Goal: Check status: Check status

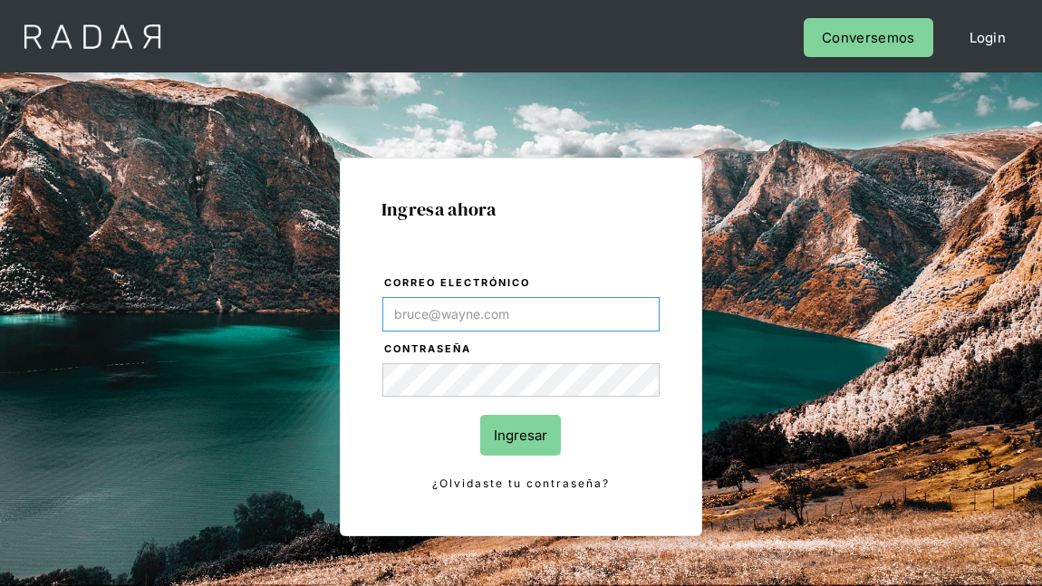
click at [475, 311] on input "Correo electrónico" at bounding box center [520, 314] width 277 height 34
click at [614, 310] on input "Correo electrónico" at bounding box center [520, 314] width 277 height 34
type input "[PERSON_NAME][EMAIL_ADDRESS][DOMAIN_NAME]"
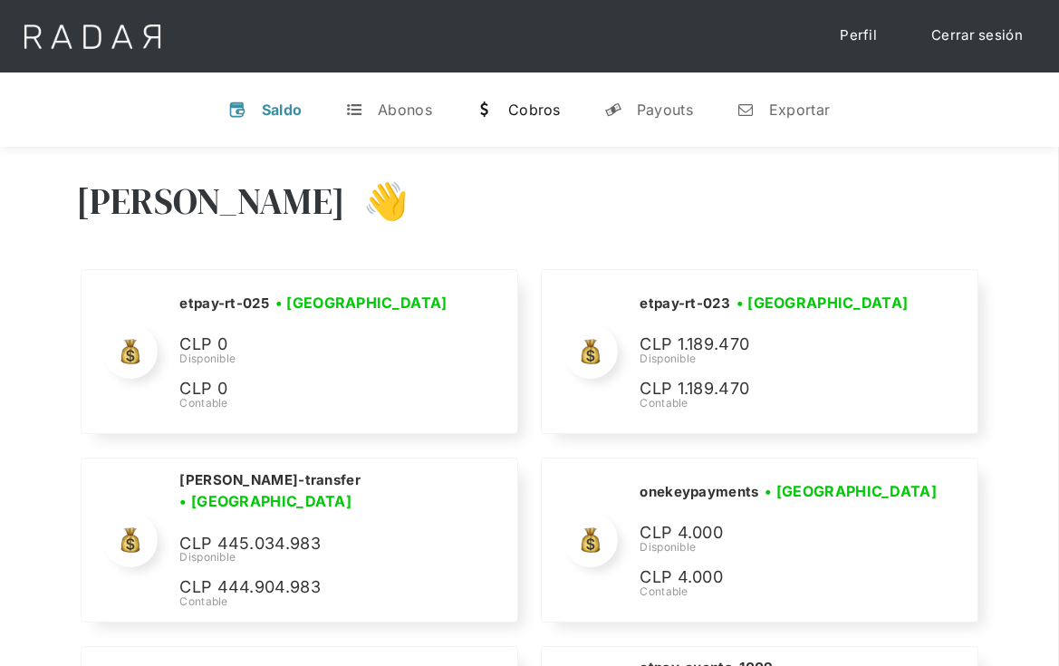
click at [494, 112] on div "w" at bounding box center [485, 110] width 18 height 18
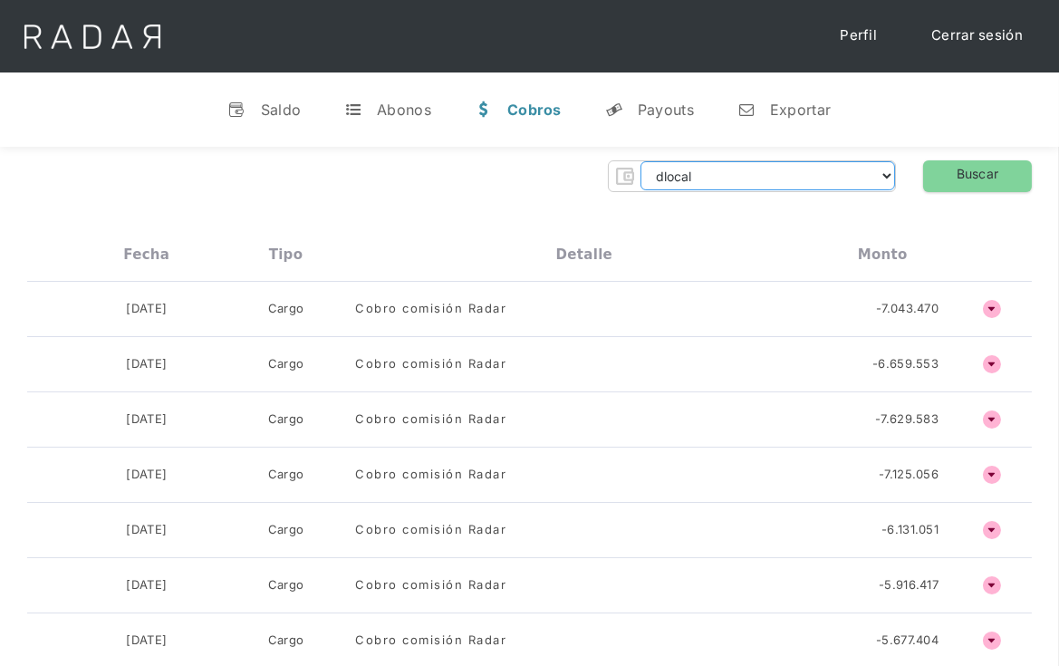
click at [794, 176] on select "dlocal demergechile fcacl2 remitee clpro [PERSON_NAME] urigol radar-cliente rad…" at bounding box center [767, 175] width 255 height 29
select select "clpro-rt"
click at [640, 161] on select "dlocal demergechile fcacl2 remitee clpro [PERSON_NAME] urigol radar-cliente rad…" at bounding box center [767, 175] width 255 height 29
click at [979, 169] on link "Buscar" at bounding box center [977, 176] width 109 height 32
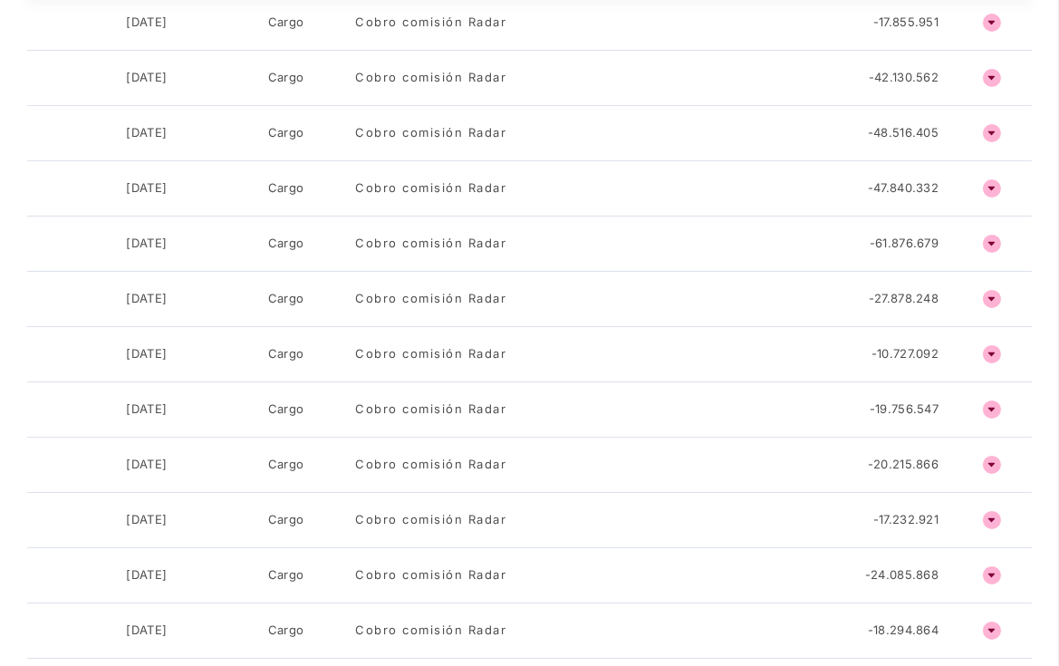
scroll to position [363, 0]
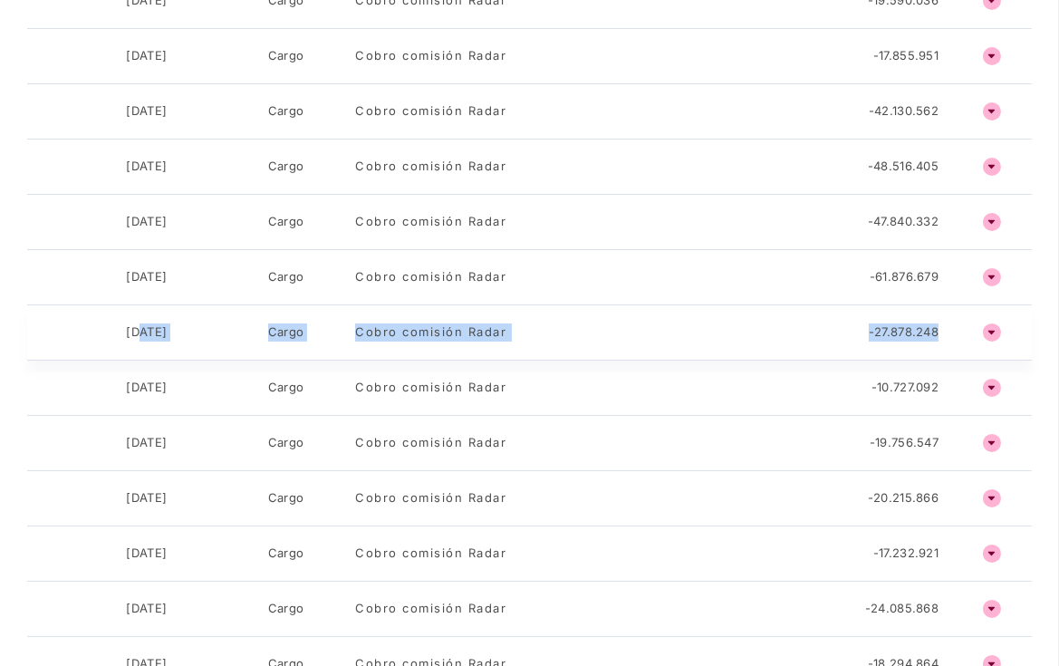
drag, startPoint x: 127, startPoint y: 328, endPoint x: 910, endPoint y: 341, distance: 783.6
click at [910, 341] on div "[DATE] Cargo Cobro comisión Radar -27.878.248 o ñ" at bounding box center [529, 332] width 1005 height 55
click at [913, 330] on div "-27.878.248" at bounding box center [904, 332] width 70 height 18
drag, startPoint x: 942, startPoint y: 331, endPoint x: 870, endPoint y: 328, distance: 72.5
click at [870, 328] on div "-27.878.248" at bounding box center [882, 332] width 139 height 18
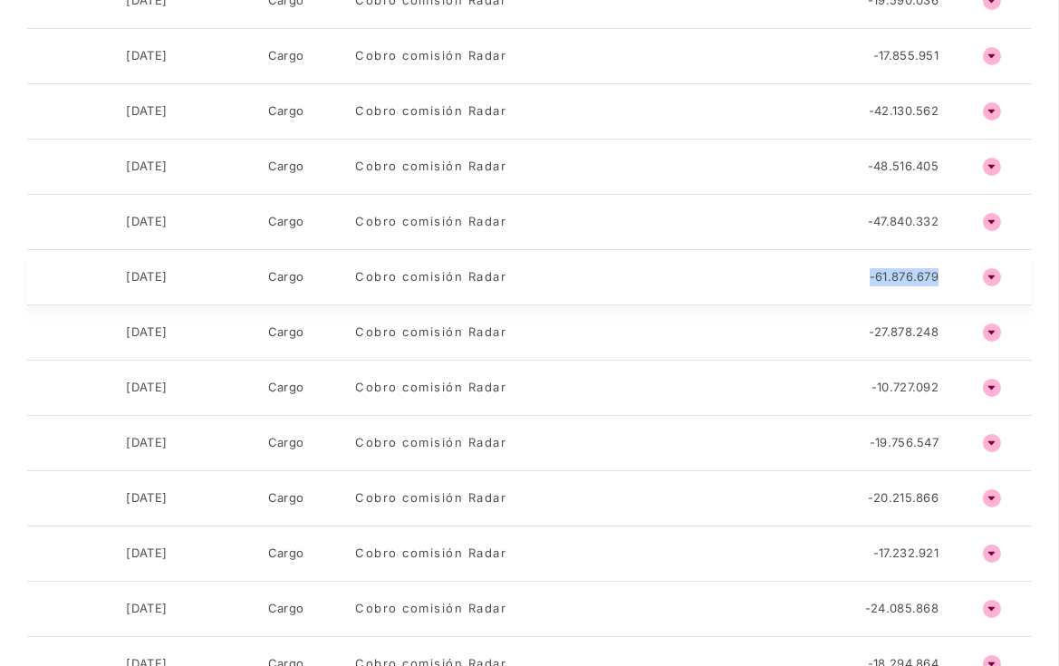
drag, startPoint x: 947, startPoint y: 277, endPoint x: 869, endPoint y: 277, distance: 78.8
click at [869, 277] on div "-61.876.679" at bounding box center [882, 277] width 139 height 18
drag, startPoint x: 936, startPoint y: 220, endPoint x: 866, endPoint y: 219, distance: 69.8
click at [866, 219] on div "-47.840.332" at bounding box center [882, 222] width 139 height 18
drag, startPoint x: 947, startPoint y: 168, endPoint x: 849, endPoint y: 160, distance: 99.1
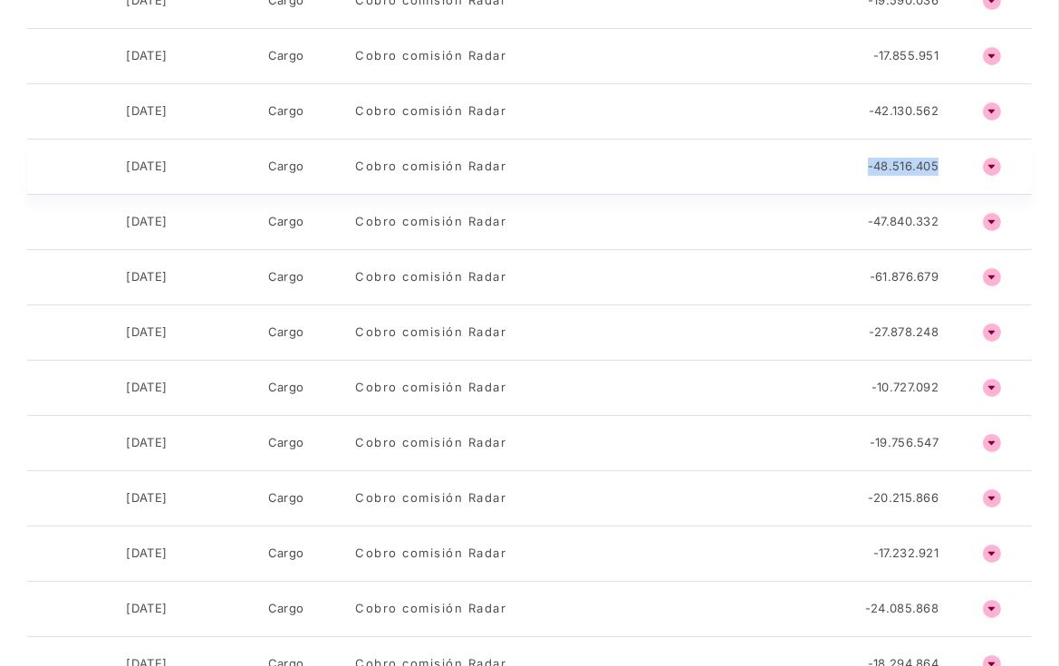
click at [849, 160] on div "-48.516.405" at bounding box center [882, 167] width 139 height 18
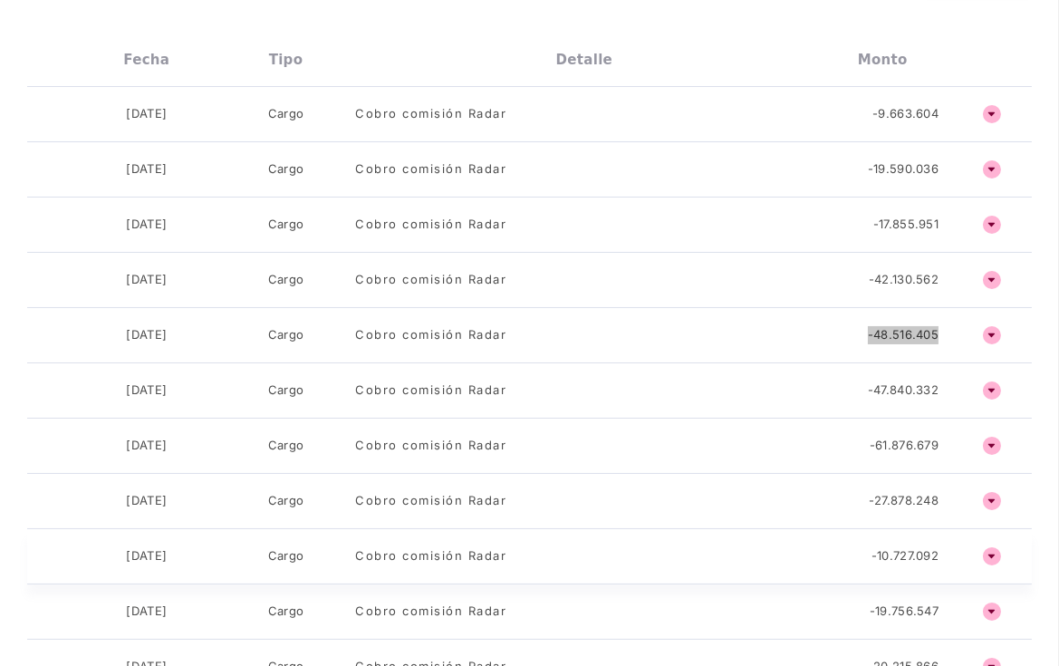
scroll to position [0, 0]
